Goal: Task Accomplishment & Management: Complete application form

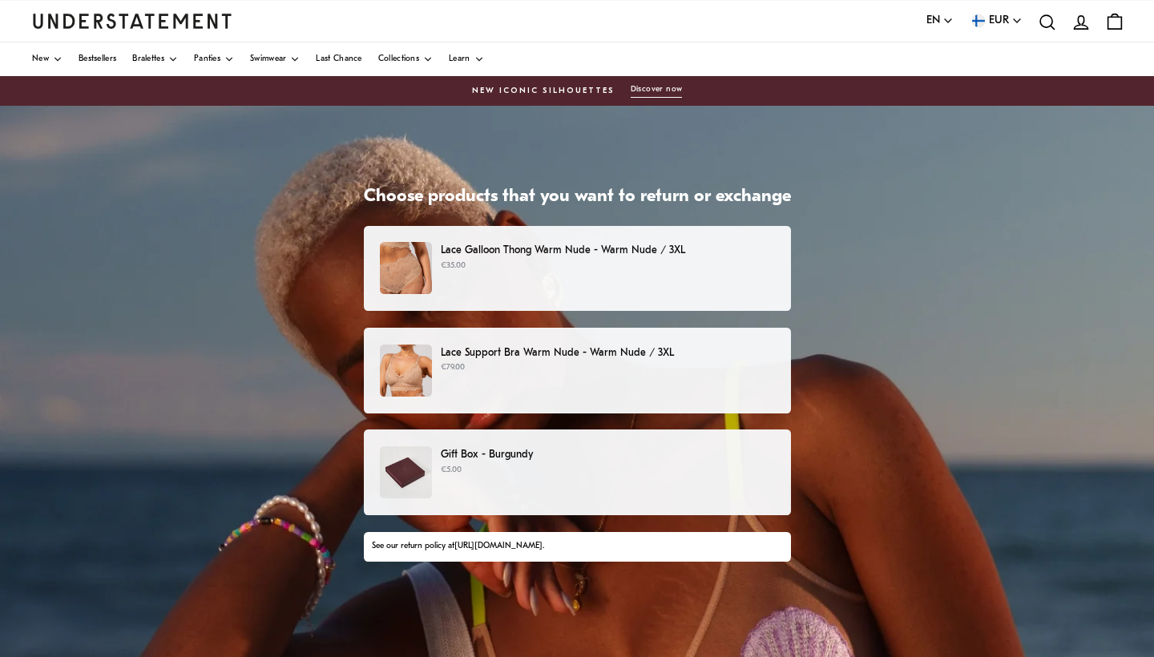
click at [743, 271] on p "€35.00" at bounding box center [607, 266] width 333 height 13
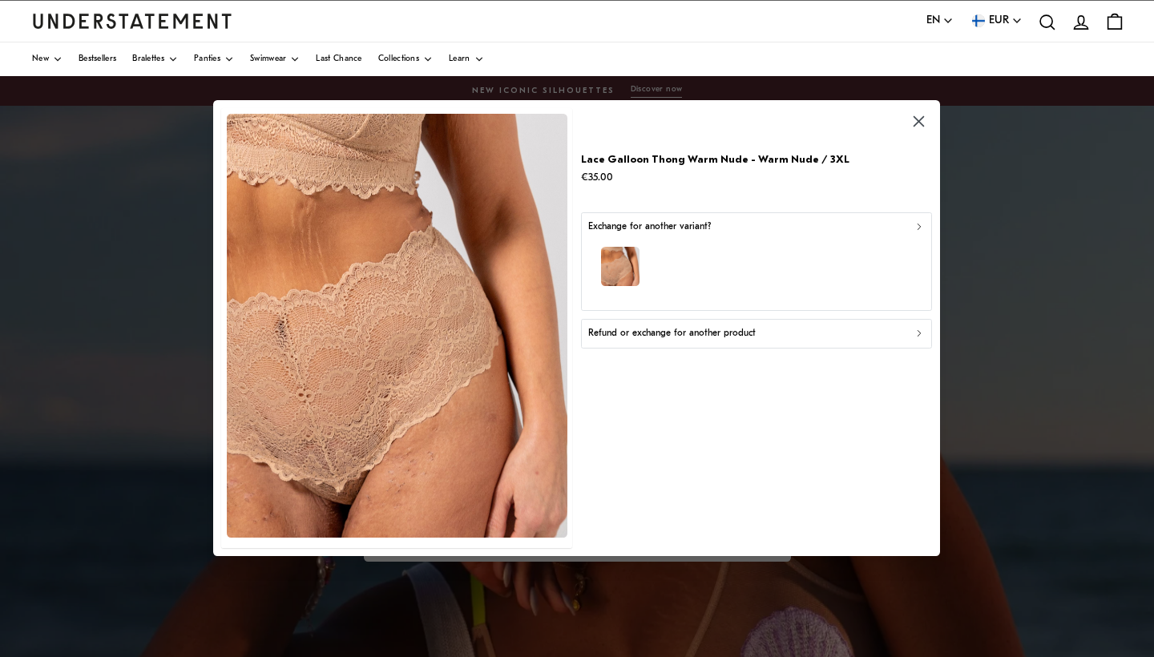
click at [785, 251] on div "button" at bounding box center [756, 270] width 337 height 70
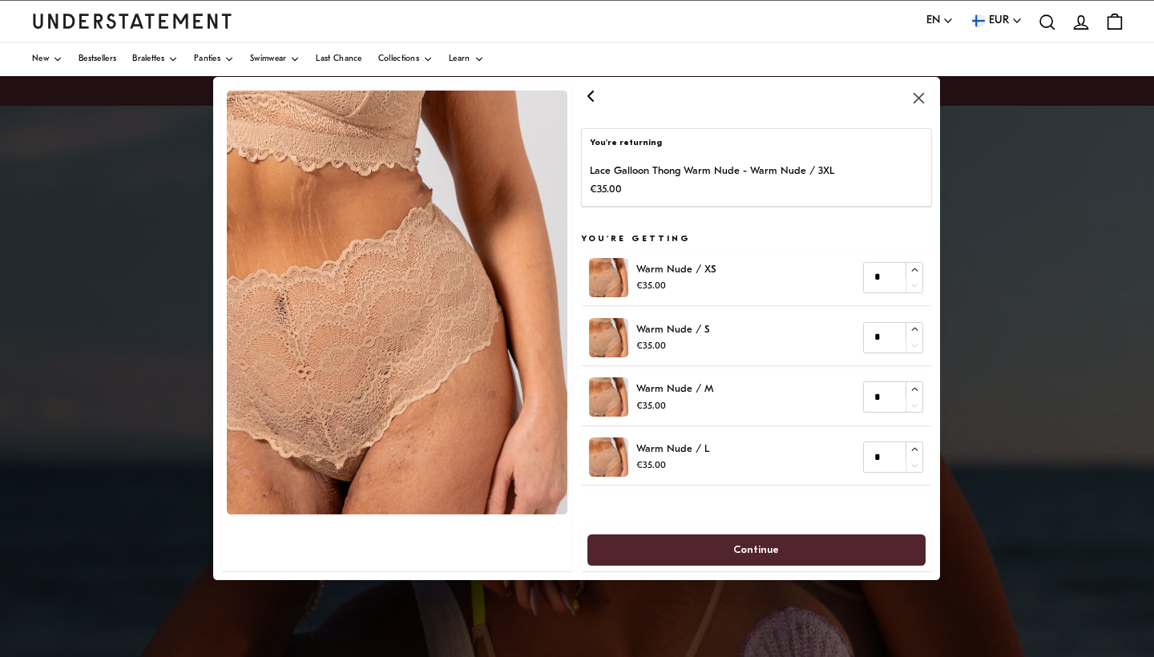
click at [593, 95] on icon "button" at bounding box center [590, 96] width 5 height 10
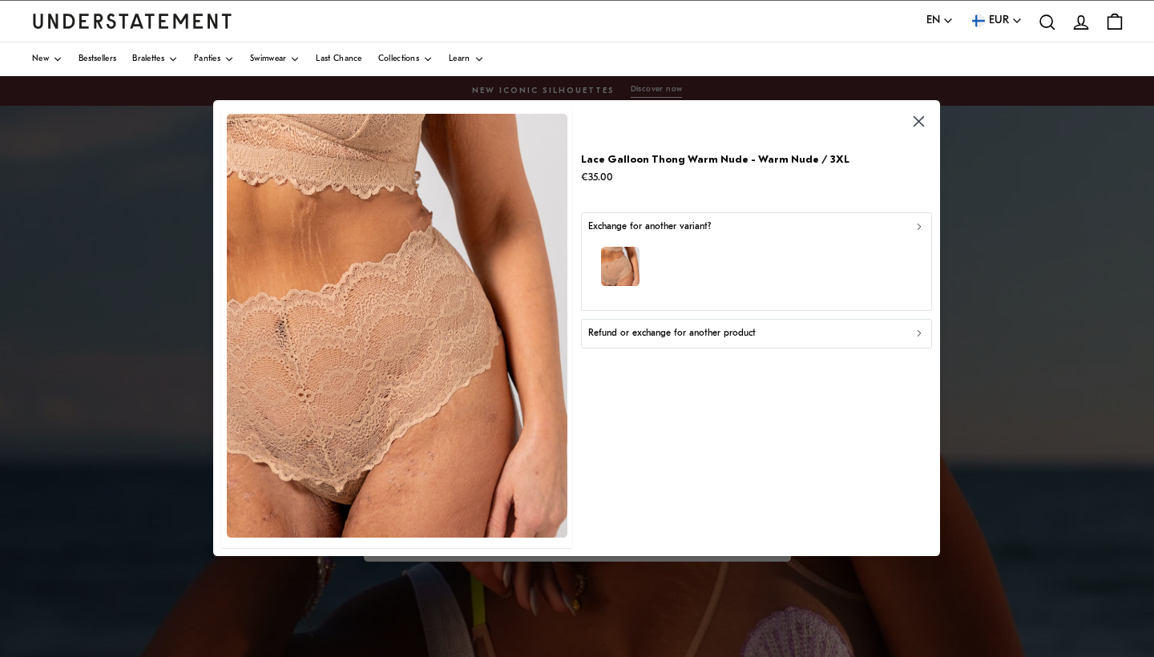
click at [674, 334] on p "Refund or exchange for another product" at bounding box center [671, 334] width 167 height 15
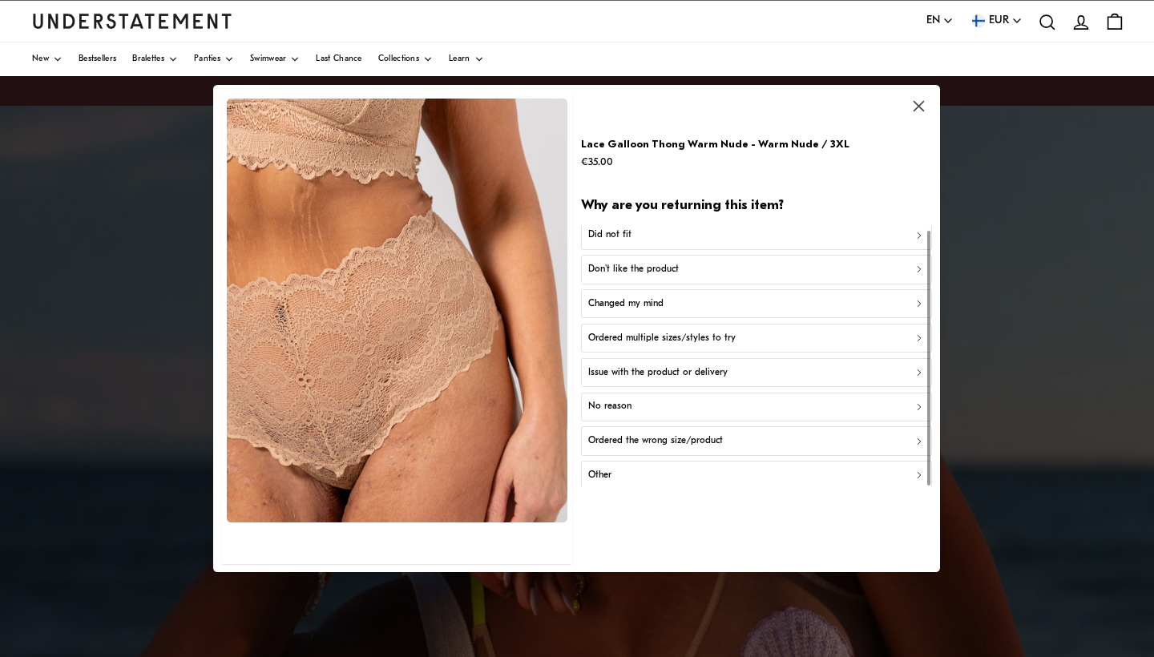
scroll to position [4, 0]
click at [646, 474] on div "Other" at bounding box center [756, 476] width 337 height 15
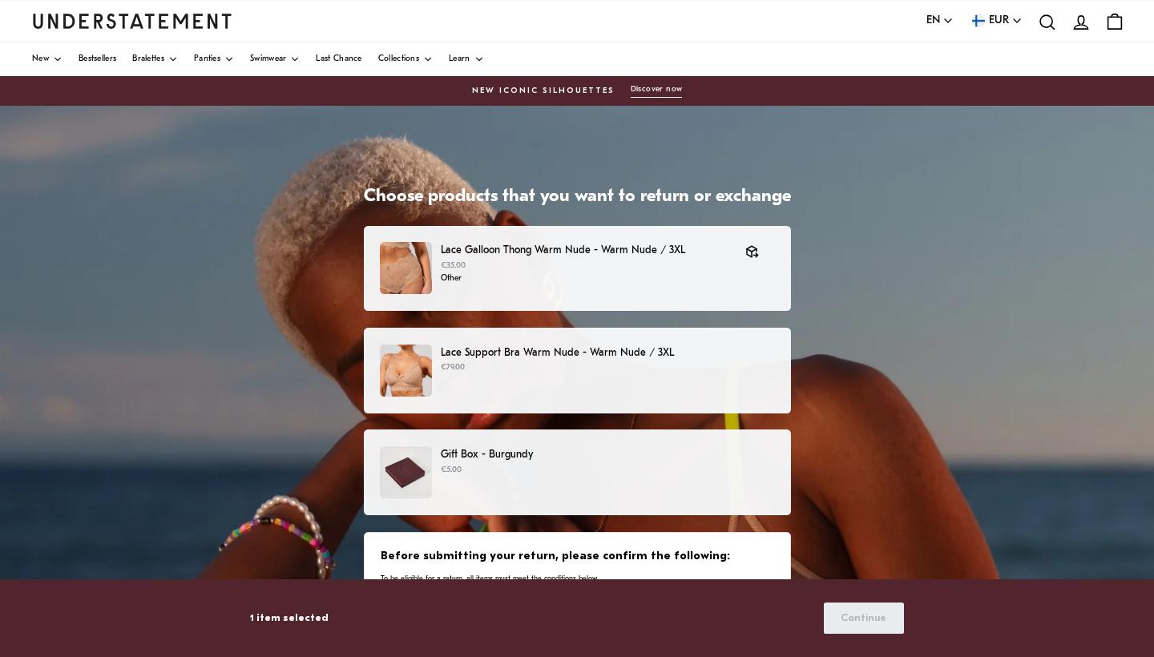
click at [600, 379] on div "Lace Support Bra Warm Nude - Warm Nude / 3XL €79.00" at bounding box center [576, 371] width 393 height 52
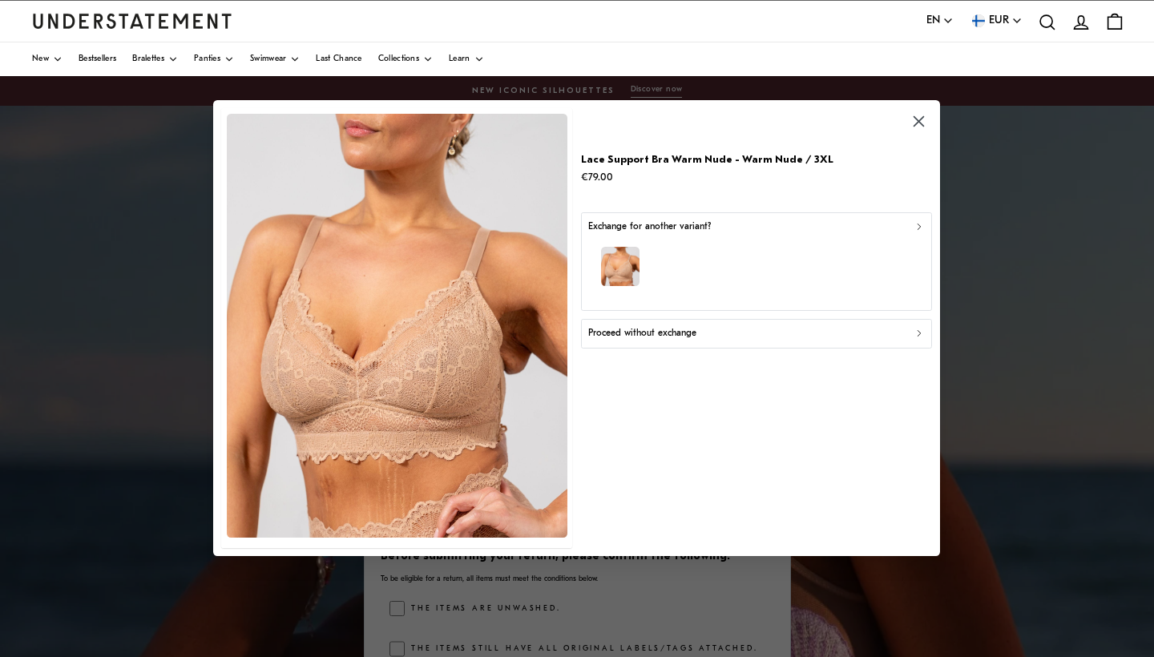
click at [696, 335] on p "Proceed without exchange" at bounding box center [642, 334] width 108 height 15
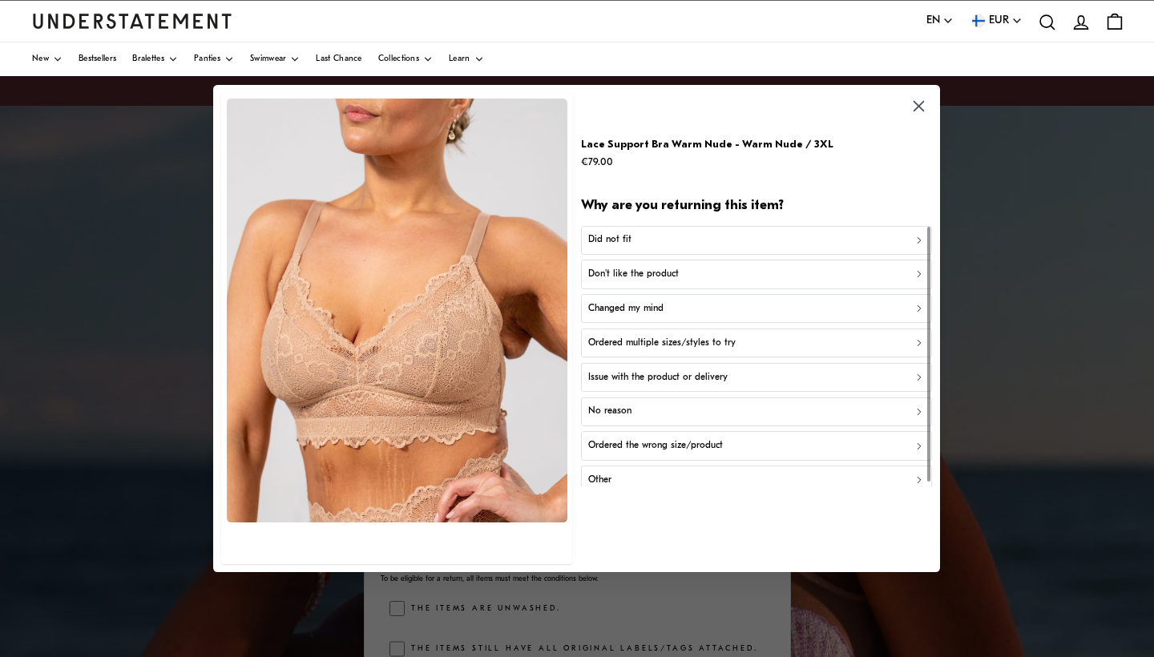
click at [624, 473] on div "Other" at bounding box center [756, 480] width 337 height 15
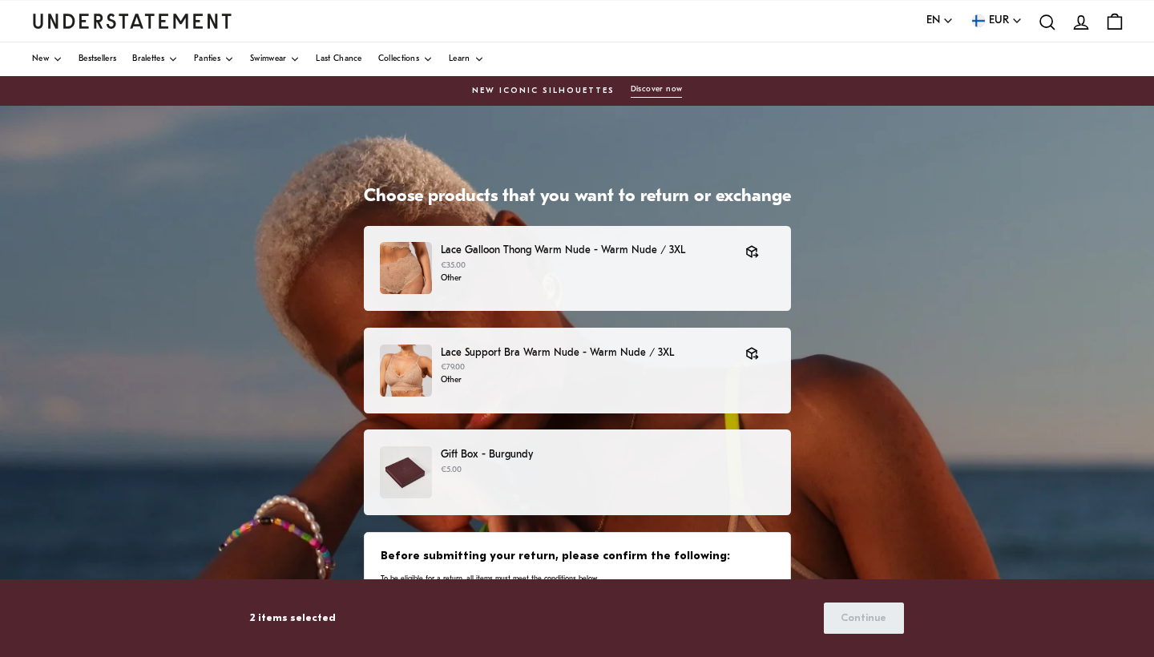
click at [611, 470] on p "€5.00" at bounding box center [607, 470] width 333 height 13
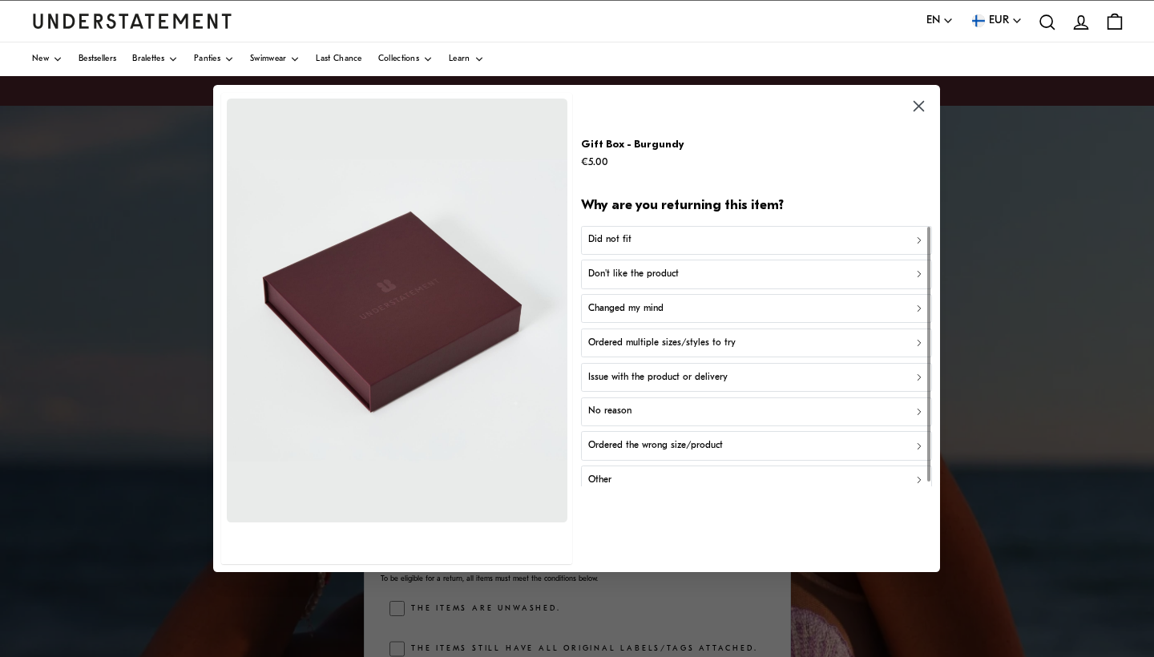
click at [680, 268] on div "Don't like the product" at bounding box center [756, 274] width 337 height 15
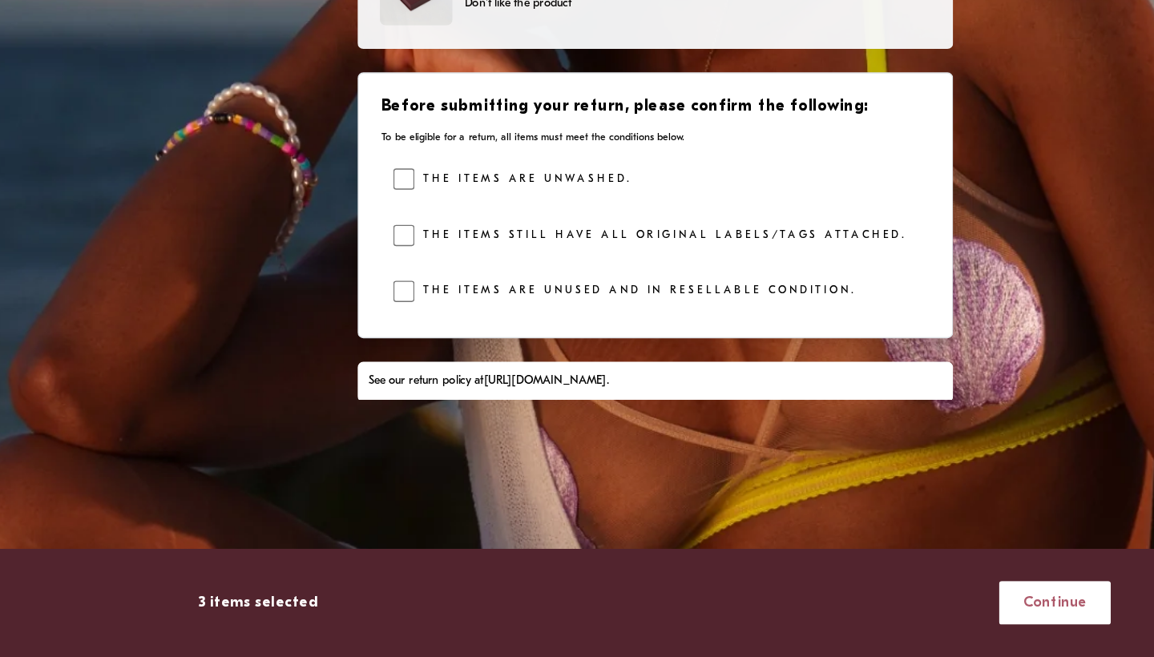
scroll to position [250, 0]
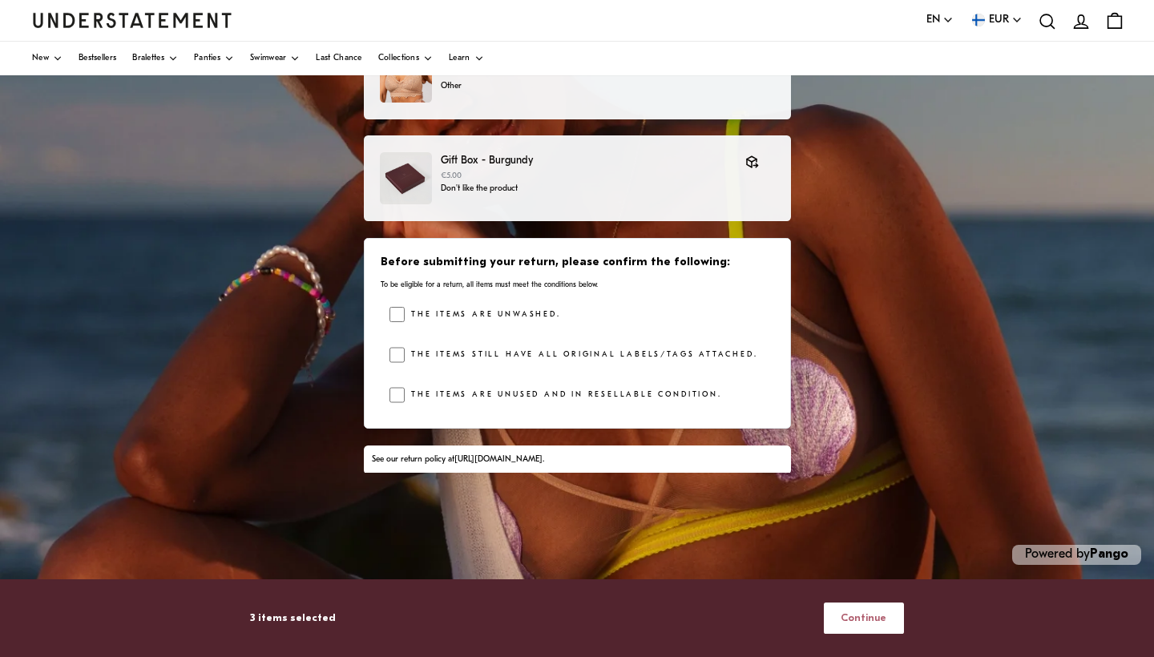
click at [873, 615] on span "Continue" at bounding box center [864, 618] width 46 height 30
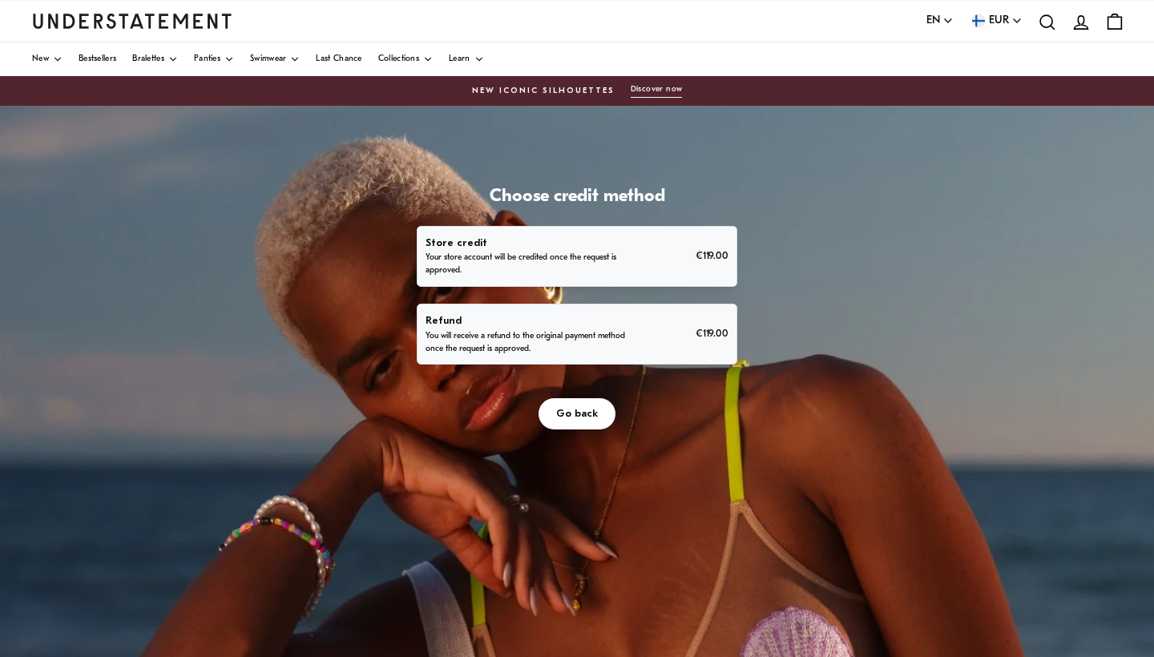
click at [628, 356] on p "You will receive a refund to the original payment method once the request is ap…" at bounding box center [527, 343] width 203 height 26
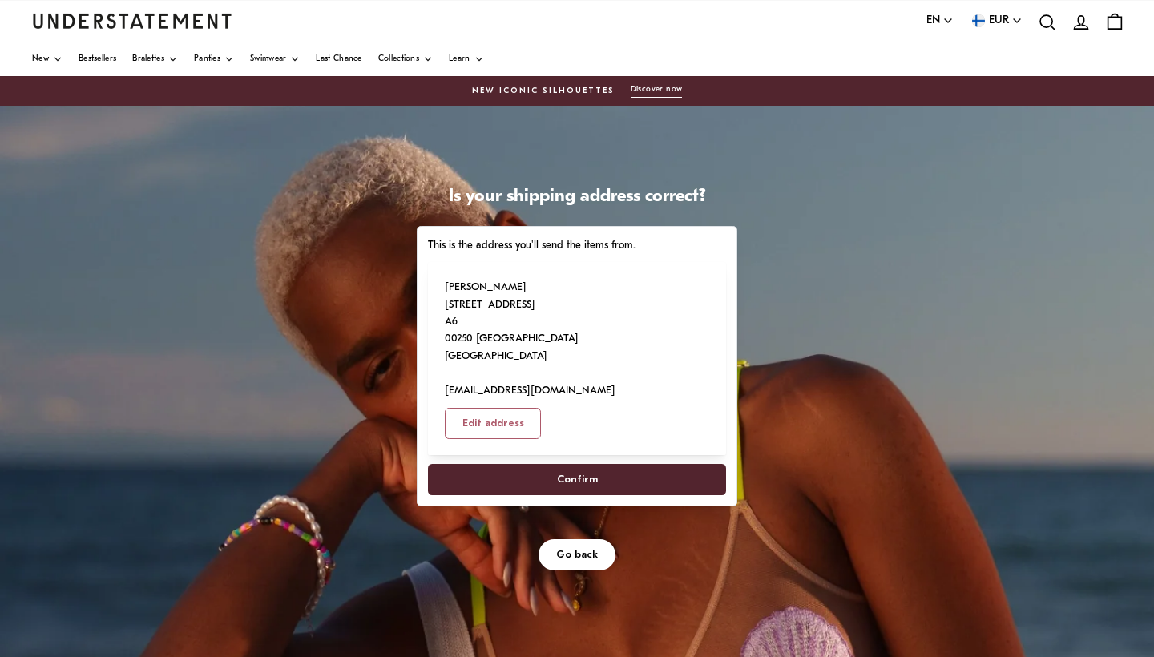
click at [598, 494] on span "Confirm" at bounding box center [577, 480] width 41 height 30
select select "**"
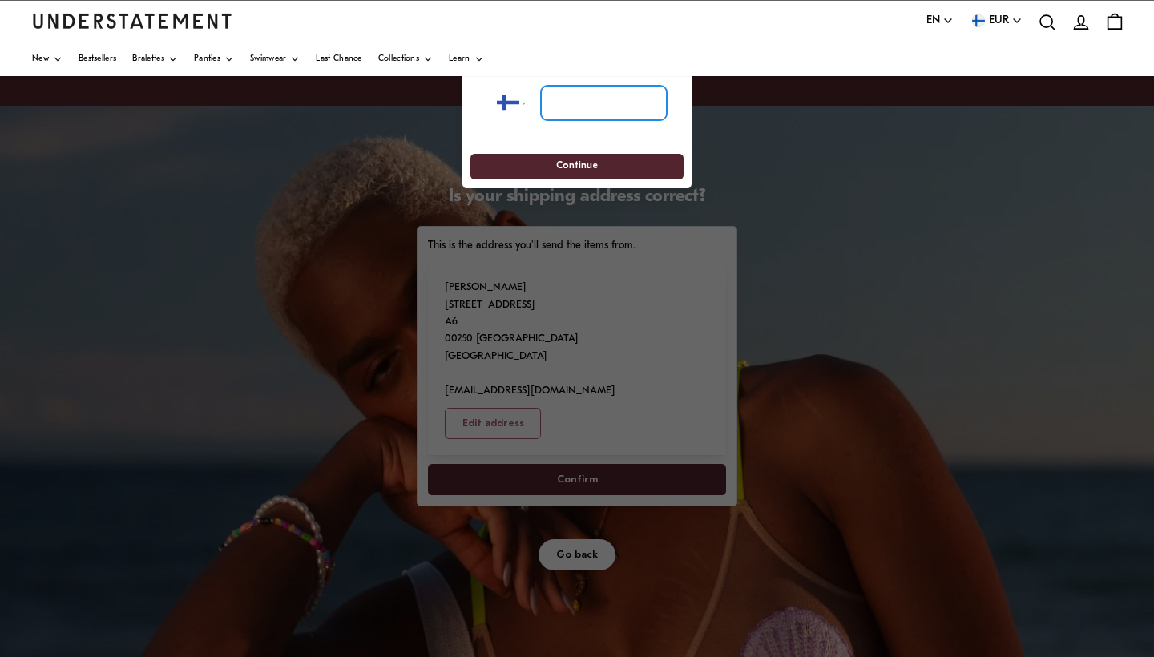
click at [571, 91] on input "tel" at bounding box center [604, 103] width 126 height 35
type input "*********"
click at [623, 176] on span "Continue" at bounding box center [577, 167] width 184 height 25
click at [613, 166] on span "Continue" at bounding box center [577, 167] width 184 height 25
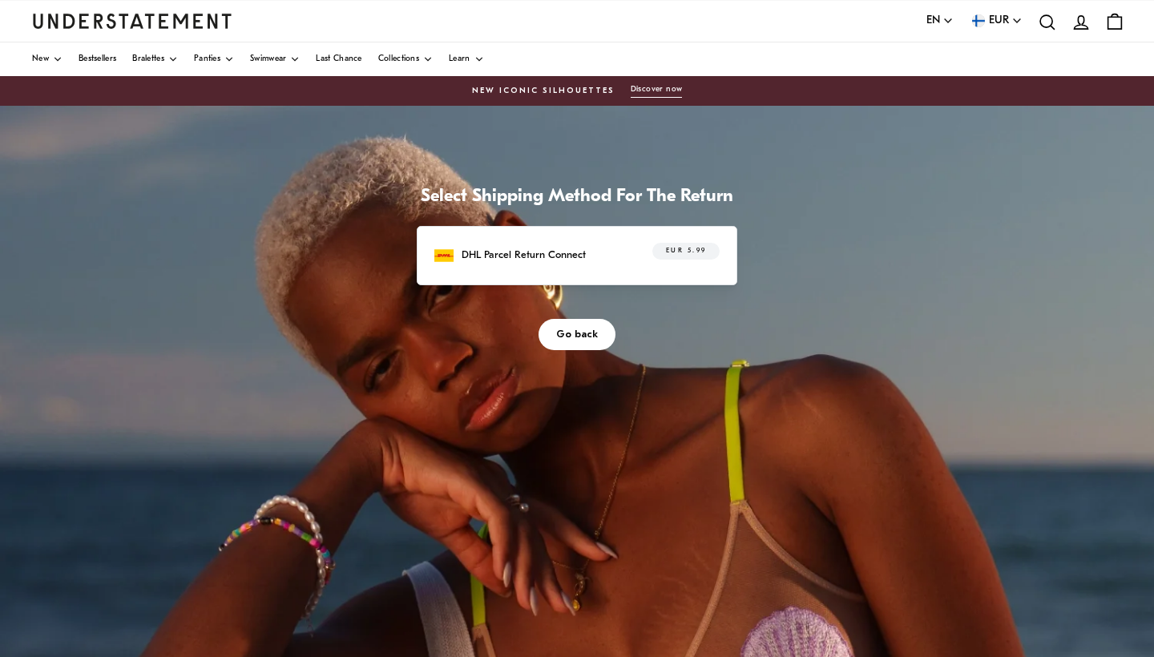
click at [586, 264] on p "DHL Parcel Return Connect" at bounding box center [524, 255] width 124 height 17
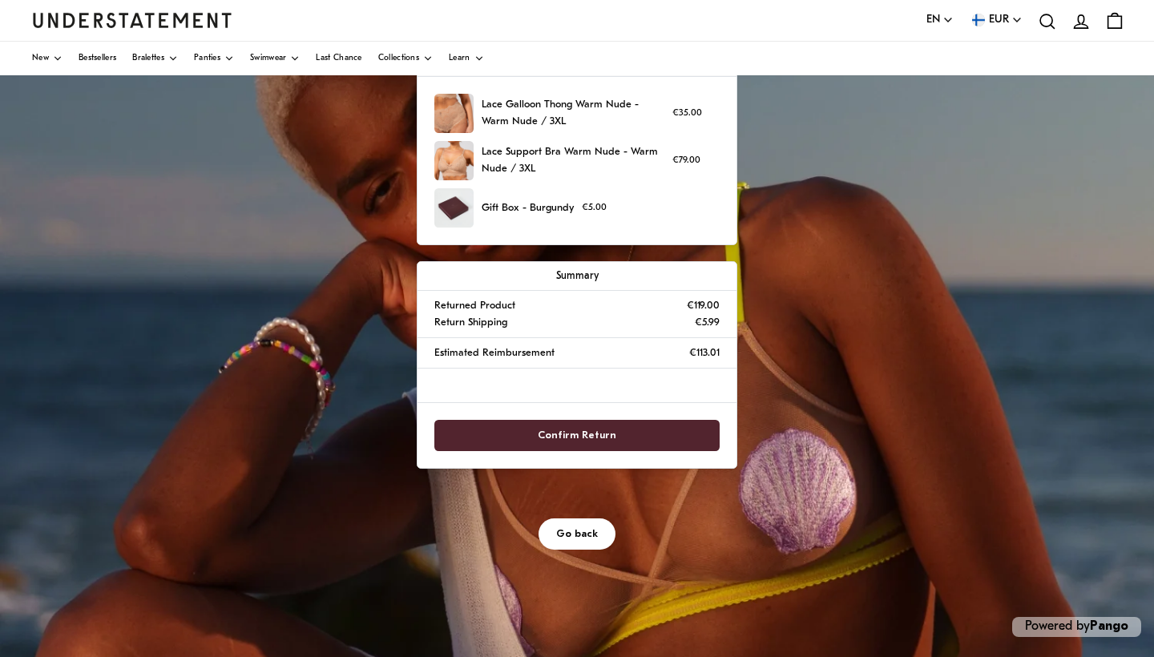
scroll to position [184, 0]
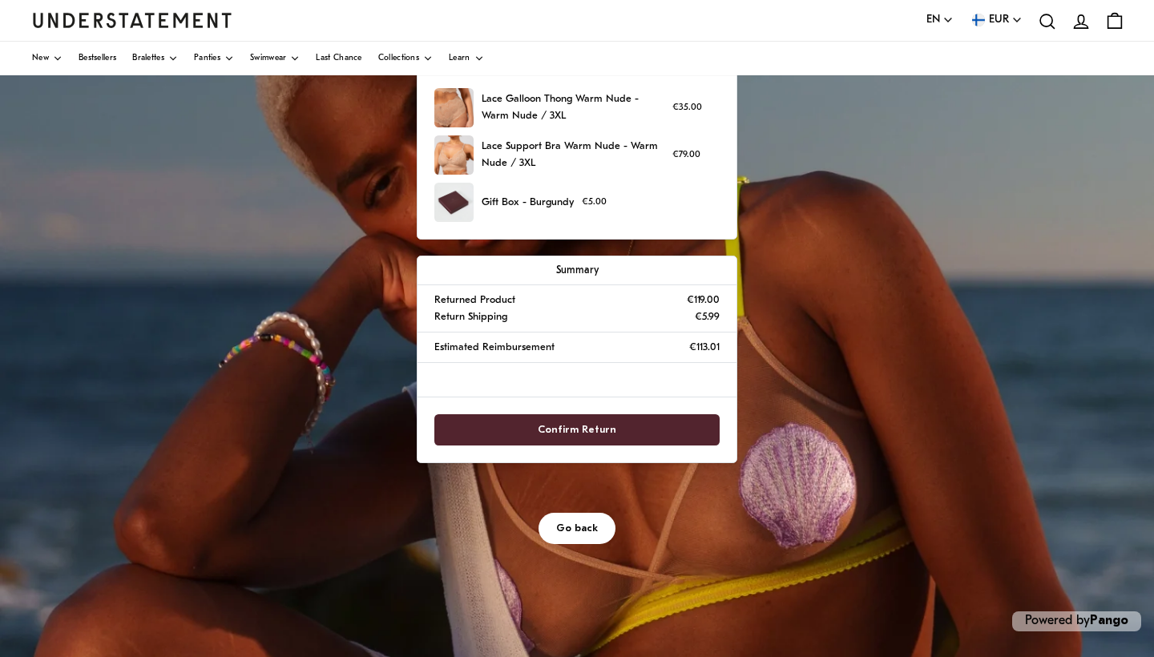
click at [616, 445] on span "Confirm Return" at bounding box center [577, 430] width 79 height 30
